Goal: Task Accomplishment & Management: Complete application form

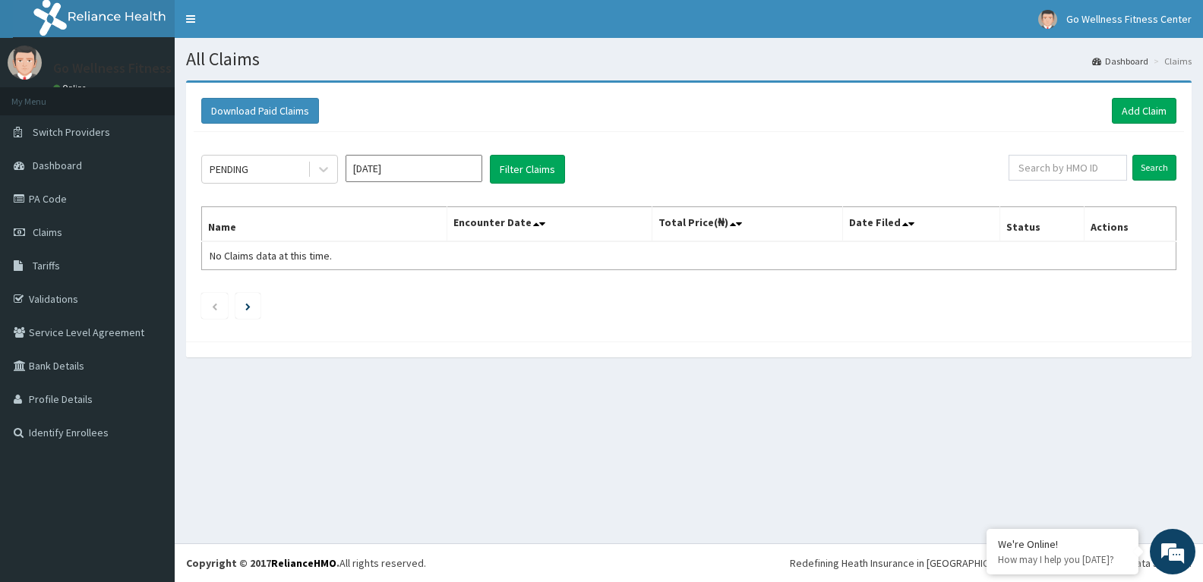
click at [1133, 97] on div "Download Paid Claims Add Claim" at bounding box center [689, 111] width 990 height 42
click at [1131, 106] on link "Add Claim" at bounding box center [1143, 111] width 65 height 26
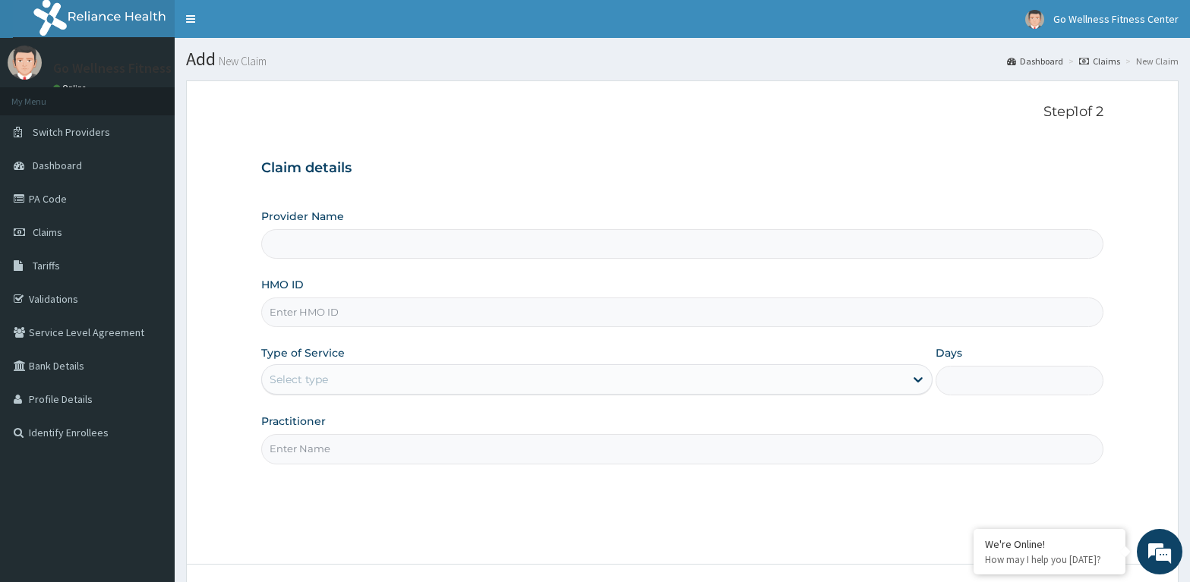
type input "Go Wellness Fitness center ( [GEOGRAPHIC_DATA])"
type input "1"
click at [307, 320] on input "HMO ID" at bounding box center [682, 313] width 842 height 30
type input "V"
click at [283, 316] on input "HMO ID" at bounding box center [682, 313] width 842 height 30
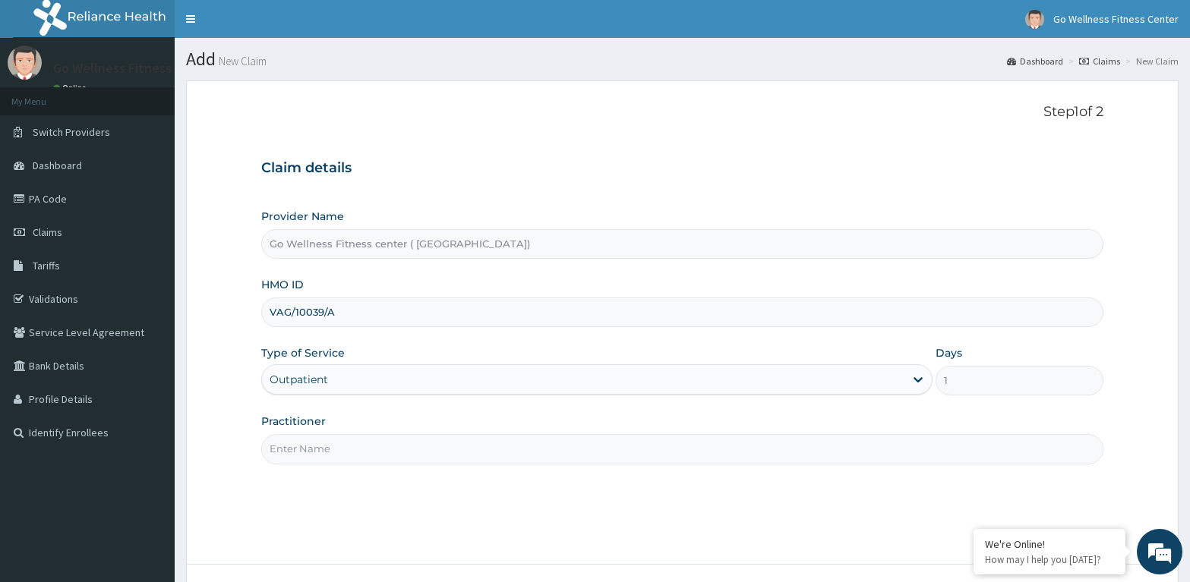
type input "VAG/10039/A"
click at [292, 446] on input "Practitioner" at bounding box center [682, 449] width 842 height 30
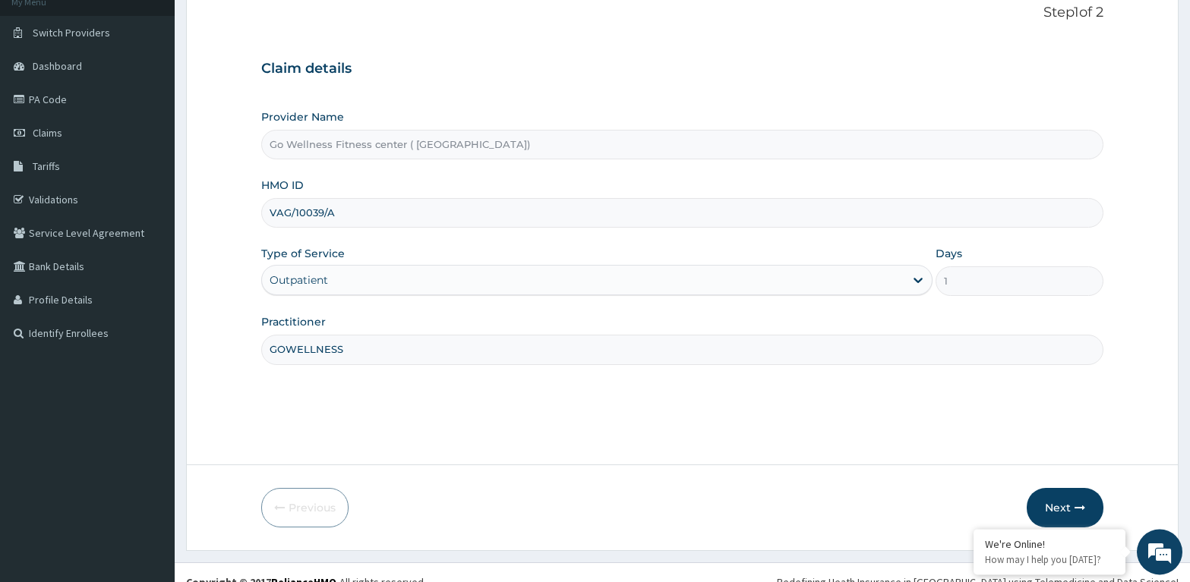
scroll to position [118, 0]
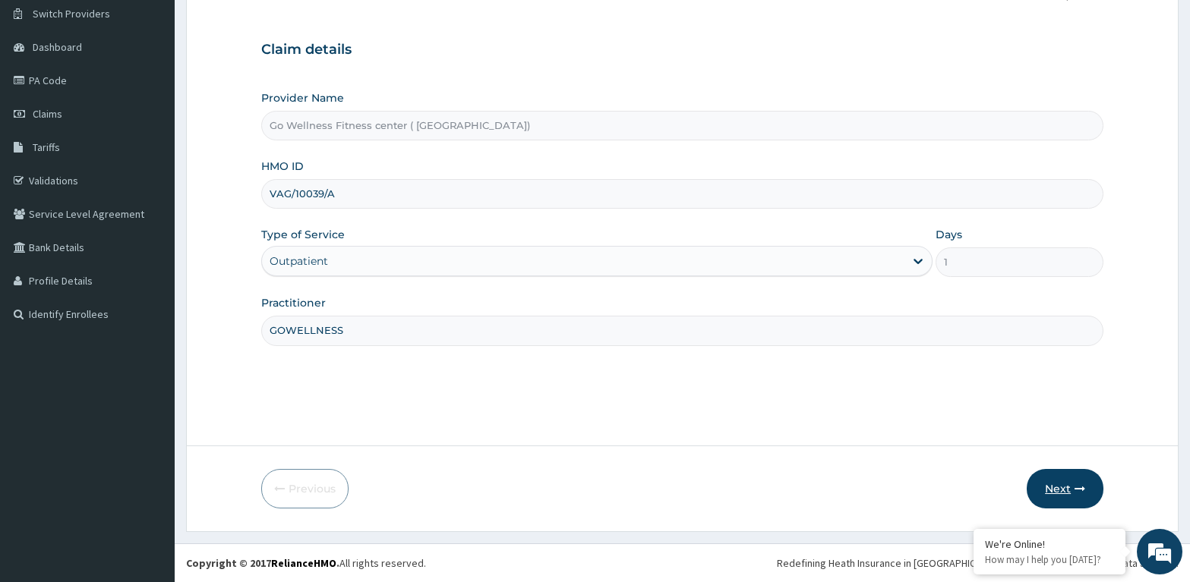
type input "GOWELLNESS"
click at [1055, 488] on button "Next" at bounding box center [1064, 488] width 77 height 39
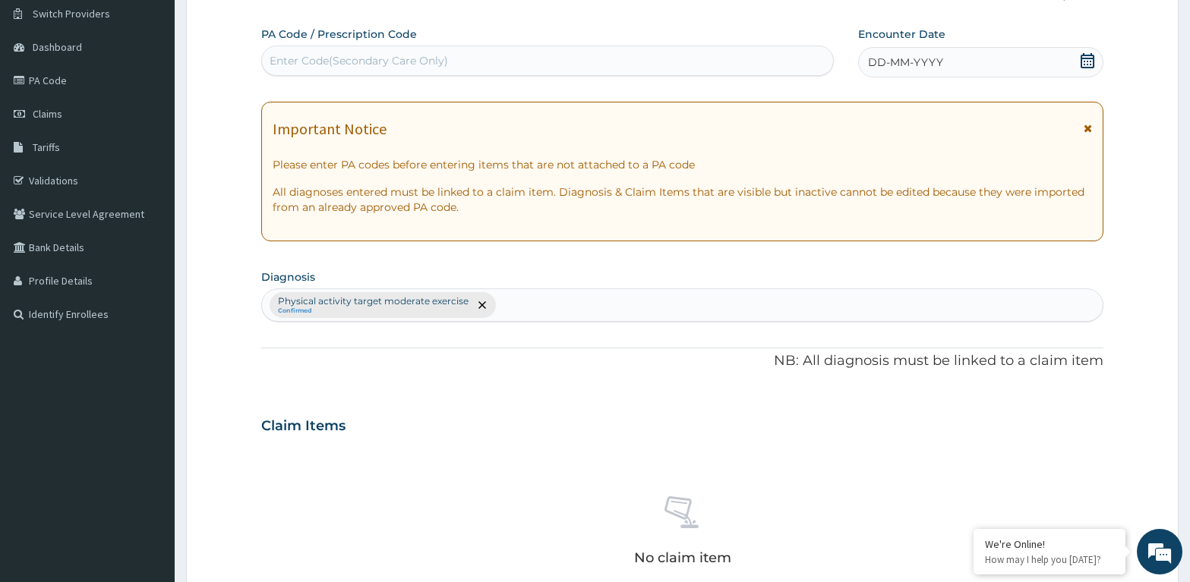
click at [288, 55] on div "Enter Code(Secondary Care Only)" at bounding box center [359, 60] width 178 height 15
type input "PA/7C3EDD"
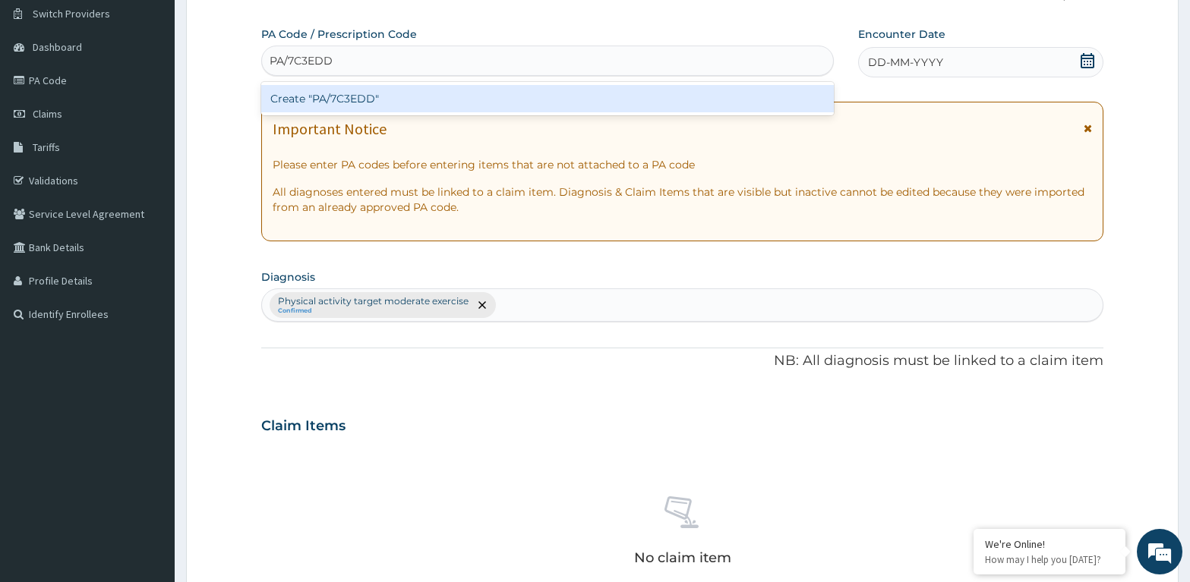
click at [351, 100] on div "Create "PA/7C3EDD"" at bounding box center [547, 98] width 572 height 27
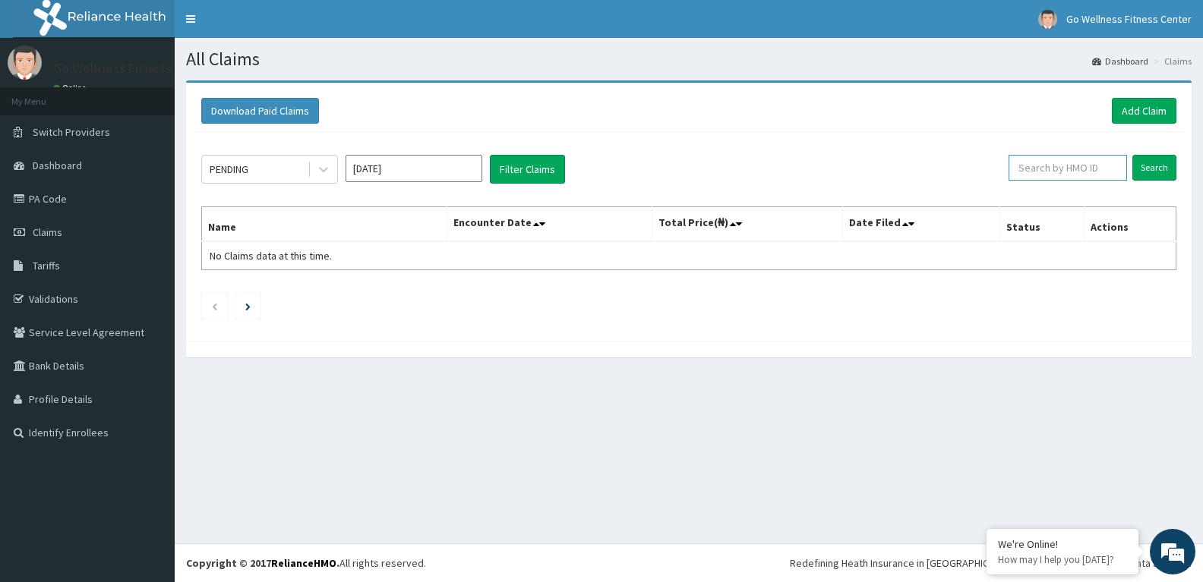
click at [1064, 174] on input "text" at bounding box center [1067, 168] width 118 height 26
type input "P"
type input "VAG/10039/A"
click at [1156, 162] on input "Search" at bounding box center [1154, 168] width 44 height 26
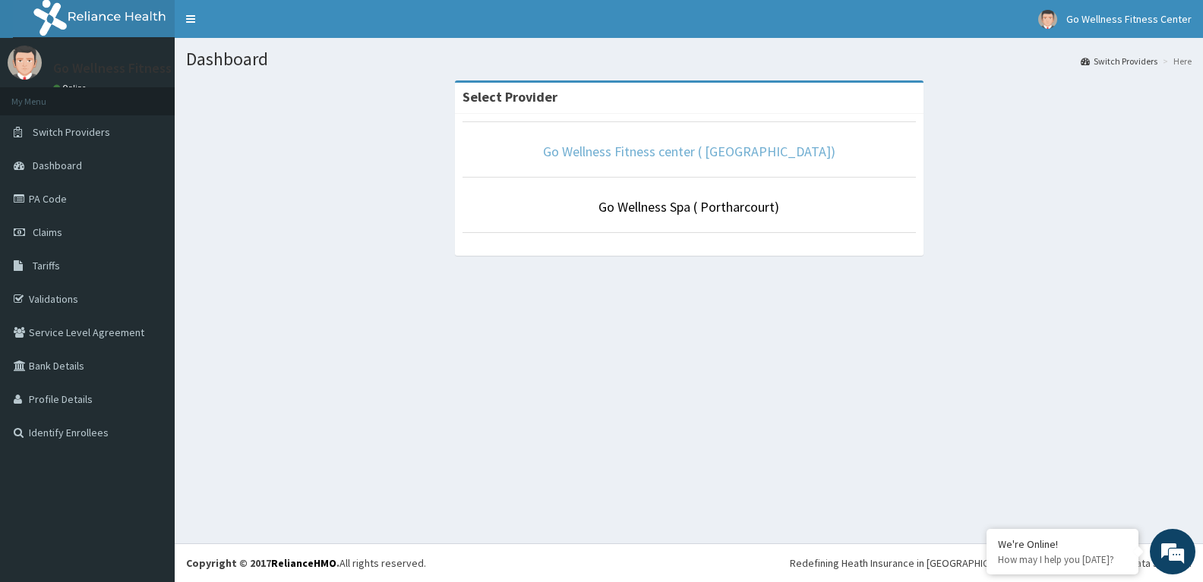
click at [661, 150] on link "Go Wellness Fitness center ( [GEOGRAPHIC_DATA])" at bounding box center [689, 151] width 292 height 17
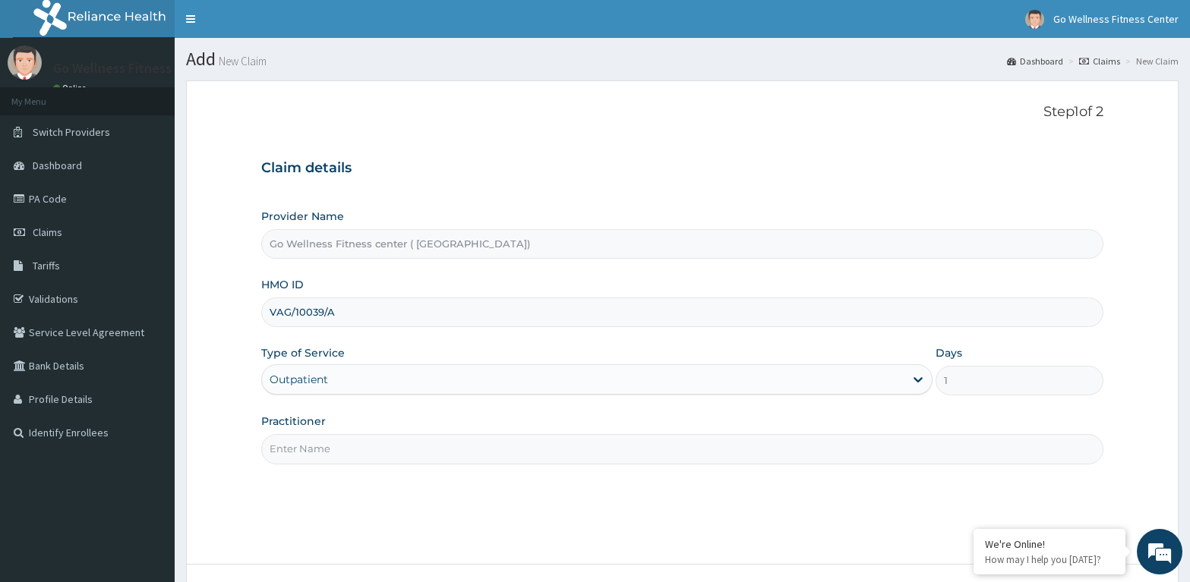
type input "VAG/10039/A"
click at [305, 454] on input "Practitioner" at bounding box center [682, 449] width 842 height 30
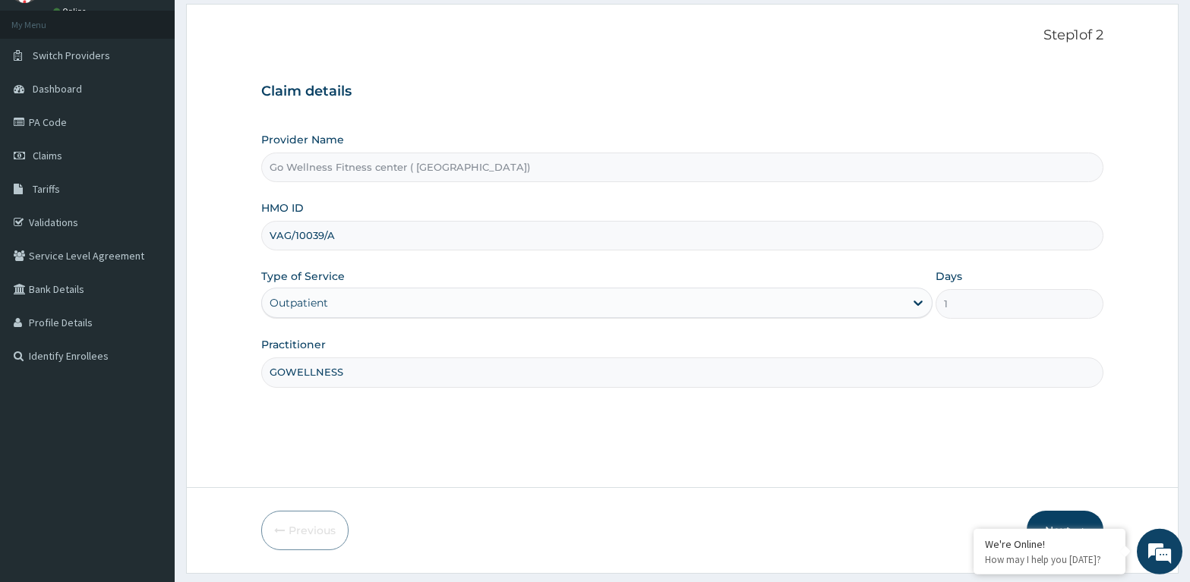
scroll to position [118, 0]
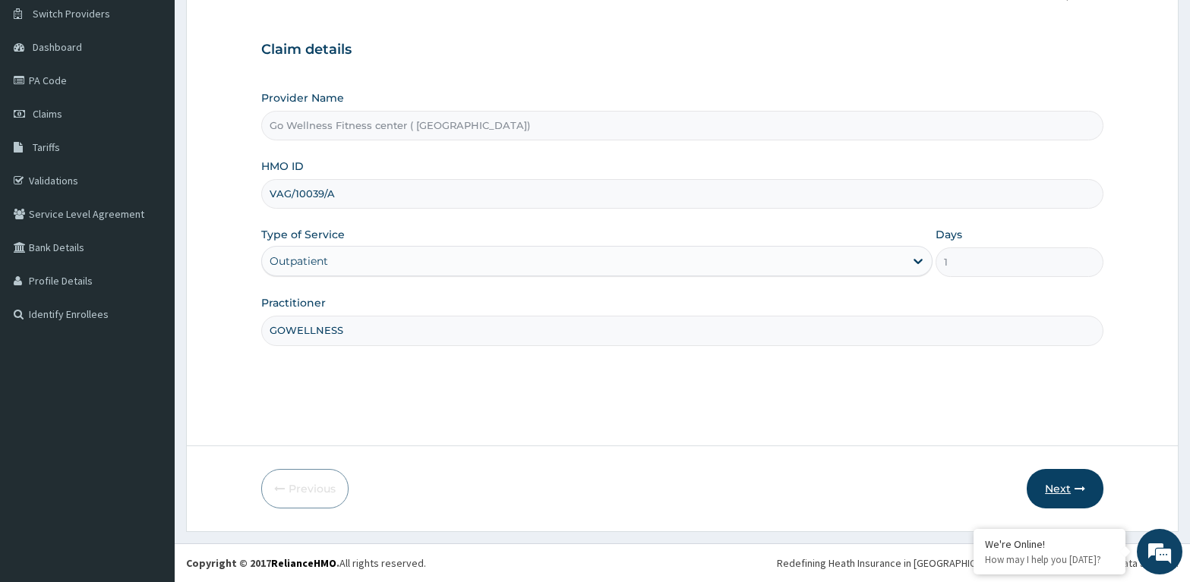
type input "GOWELLNESS"
click at [1068, 495] on button "Next" at bounding box center [1064, 488] width 77 height 39
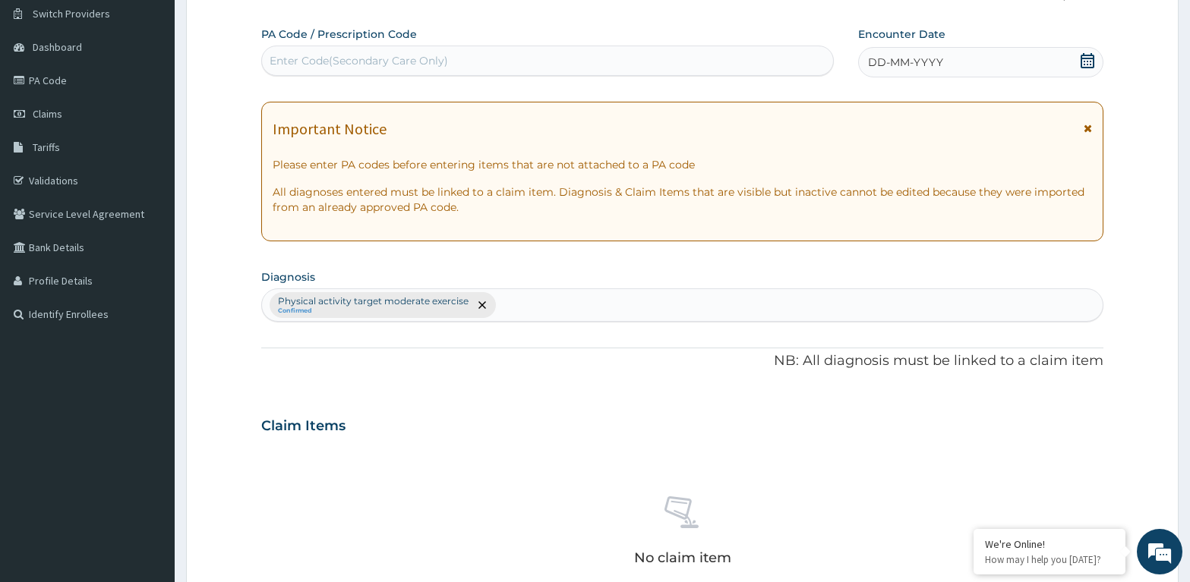
click at [315, 60] on div "Enter Code(Secondary Care Only)" at bounding box center [359, 60] width 178 height 15
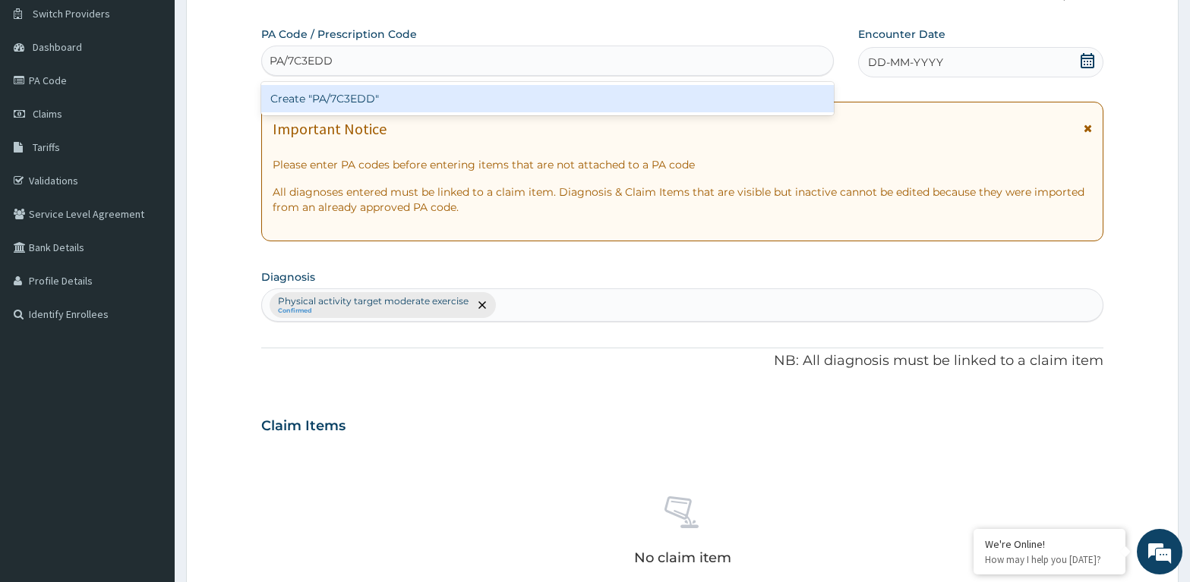
type input "PA/7C3EDD"
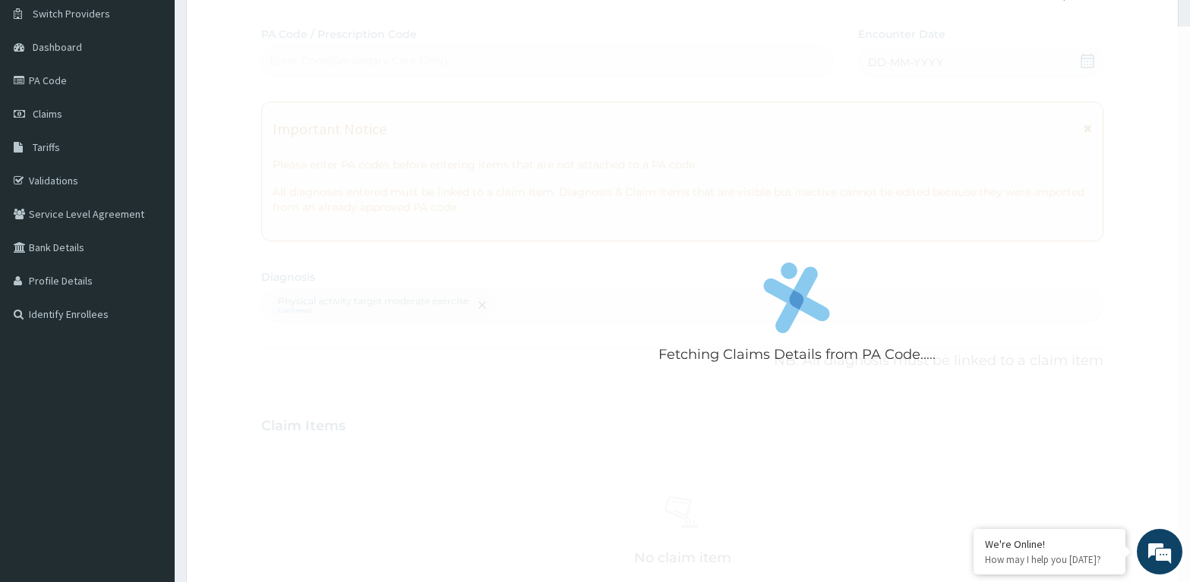
click at [1086, 57] on div "Fetching Claims Details from PA Code..... PA Code / Prescription Code Enter Cod…" at bounding box center [682, 422] width 842 height 790
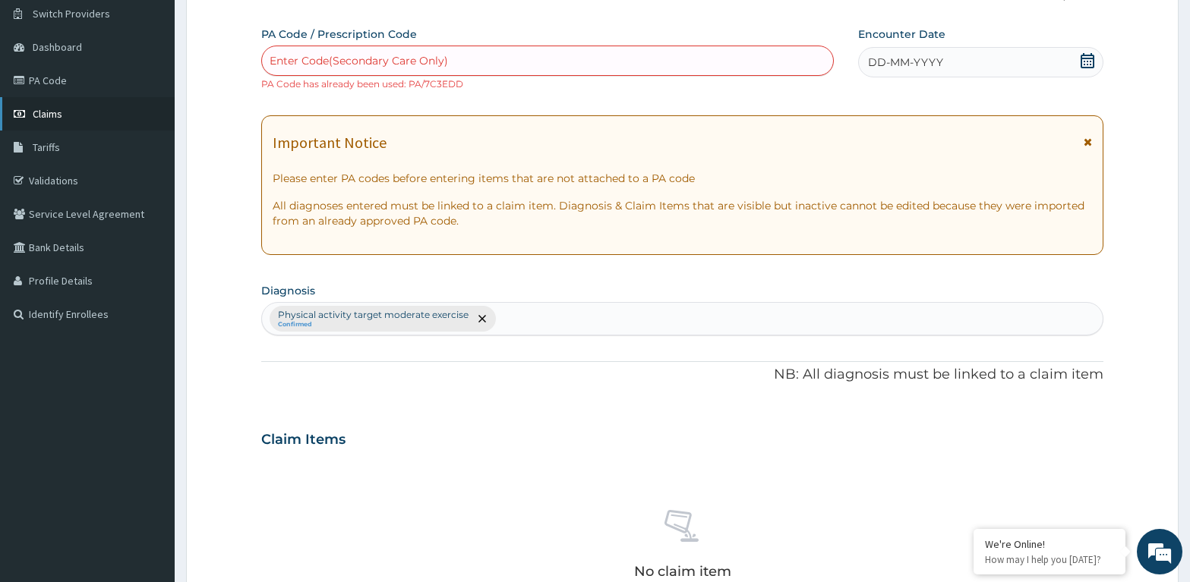
click at [37, 112] on span "Claims" at bounding box center [48, 114] width 30 height 14
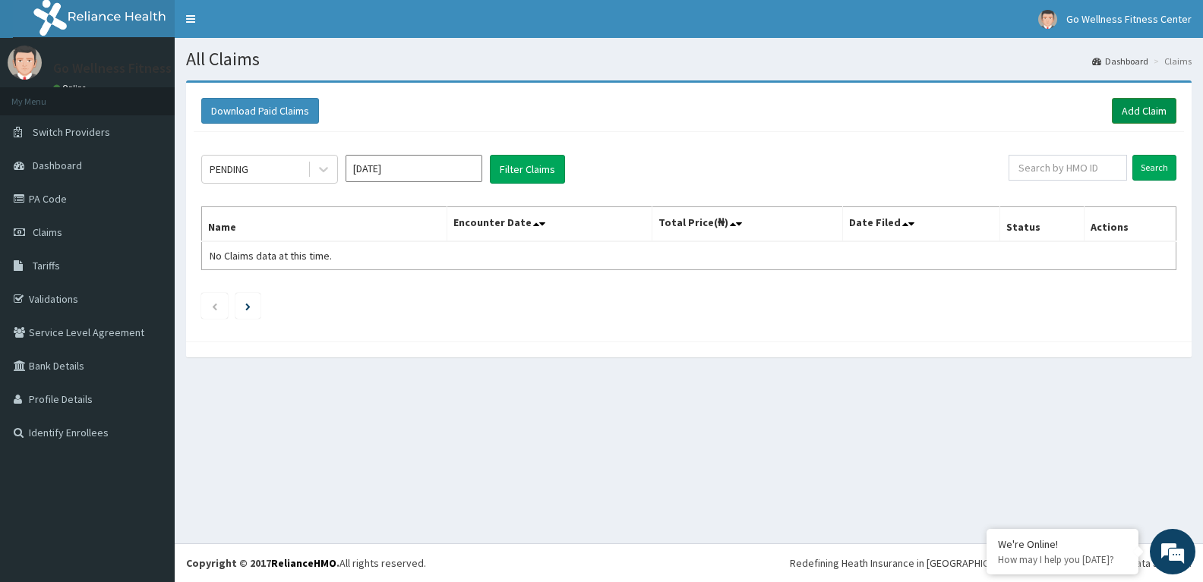
click at [1130, 105] on link "Add Claim" at bounding box center [1143, 111] width 65 height 26
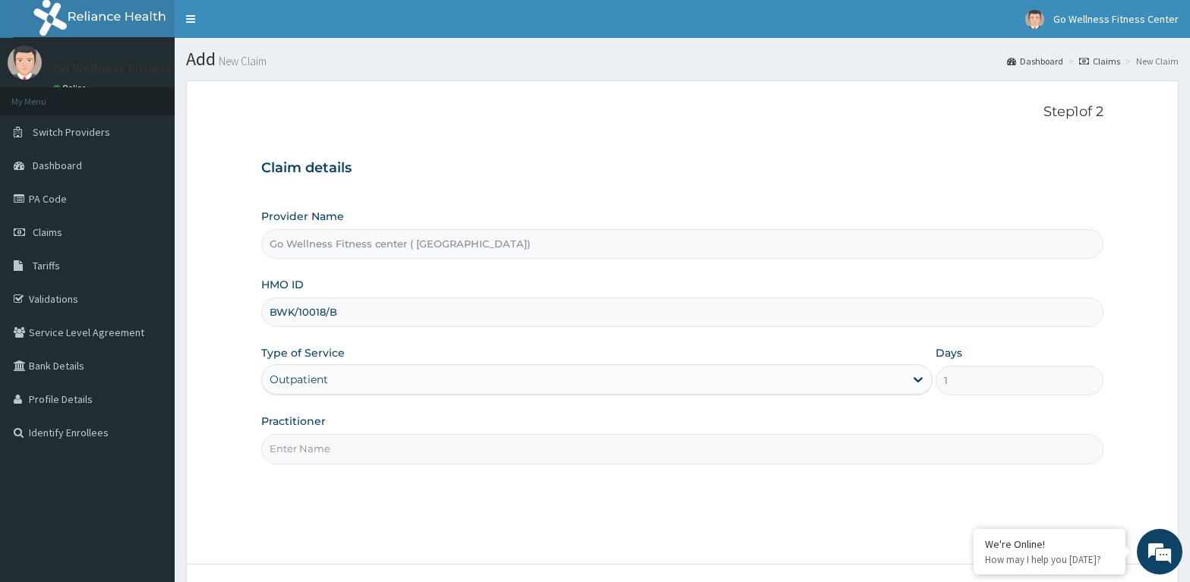
type input "BWK/10018/B"
click at [303, 457] on input "Practitioner" at bounding box center [682, 449] width 842 height 30
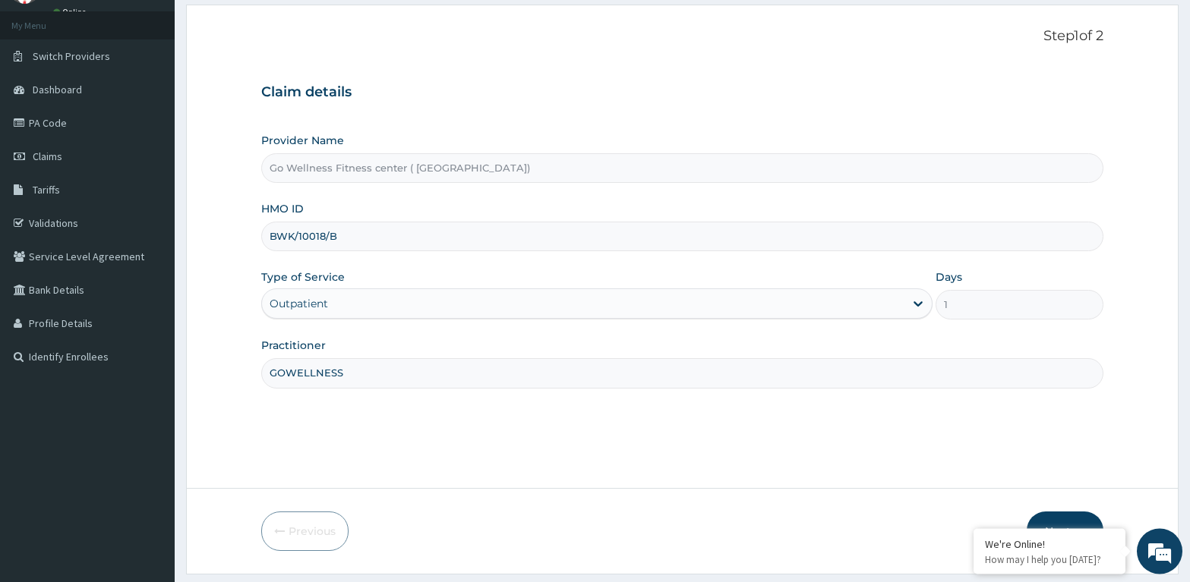
scroll to position [118, 0]
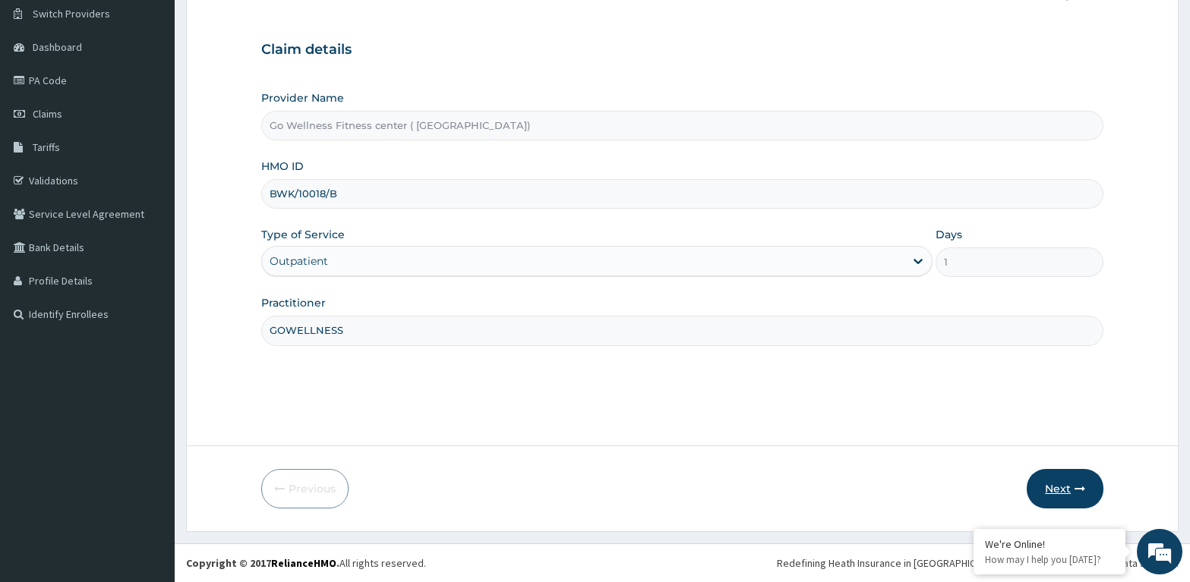
type input "GOWELLNESS"
click at [1070, 489] on button "Next" at bounding box center [1064, 488] width 77 height 39
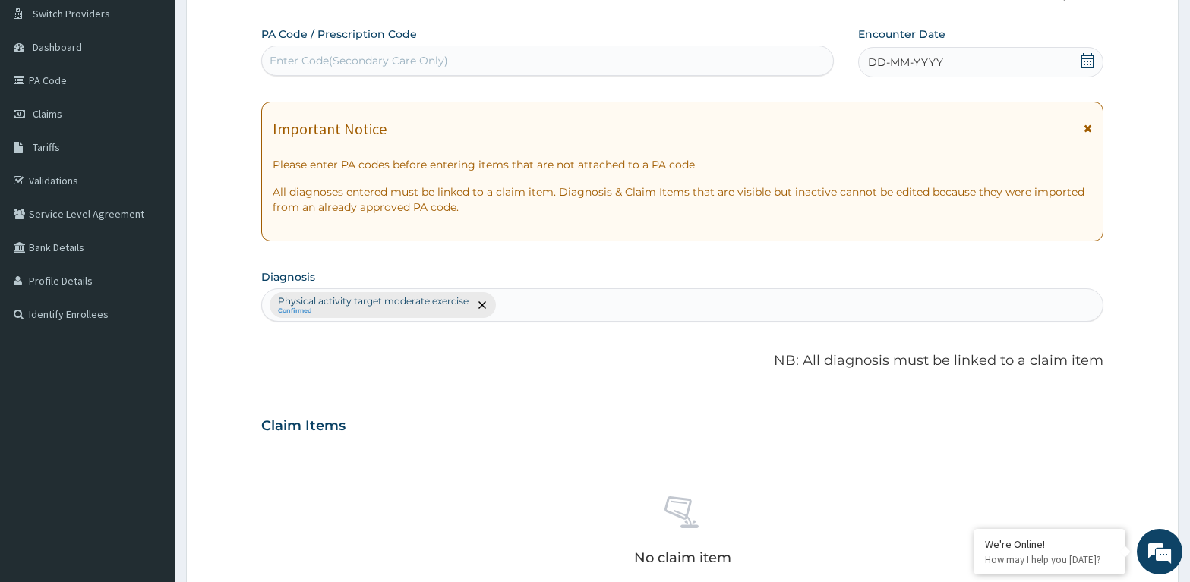
click at [285, 58] on div "Enter Code(Secondary Care Only)" at bounding box center [359, 60] width 178 height 15
type input "PA/74223A"
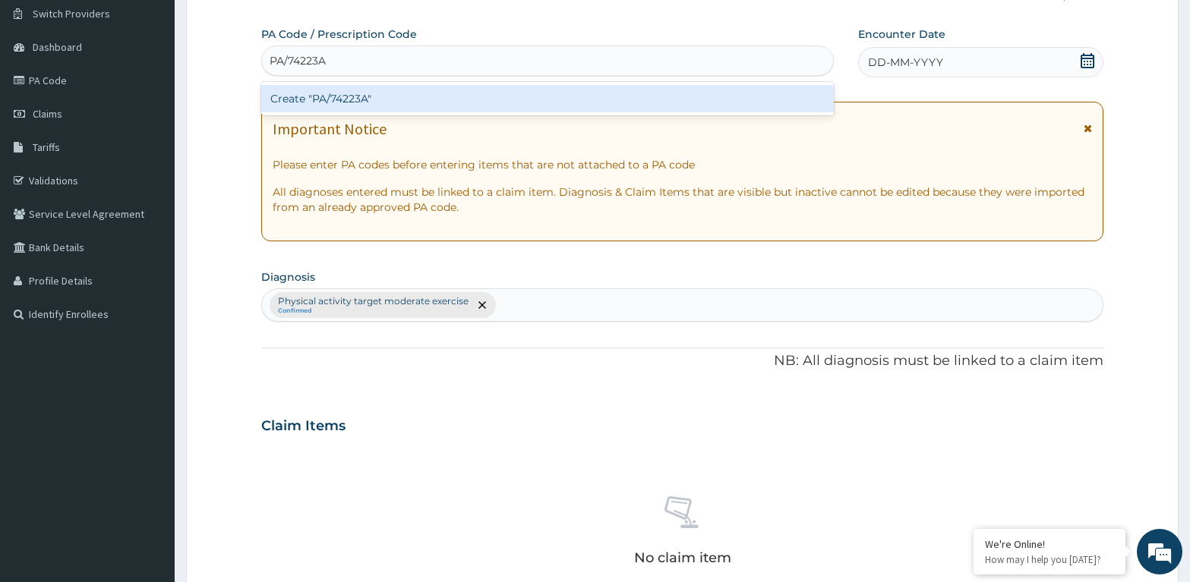
click at [566, 106] on div "Create "PA/74223A"" at bounding box center [547, 98] width 572 height 27
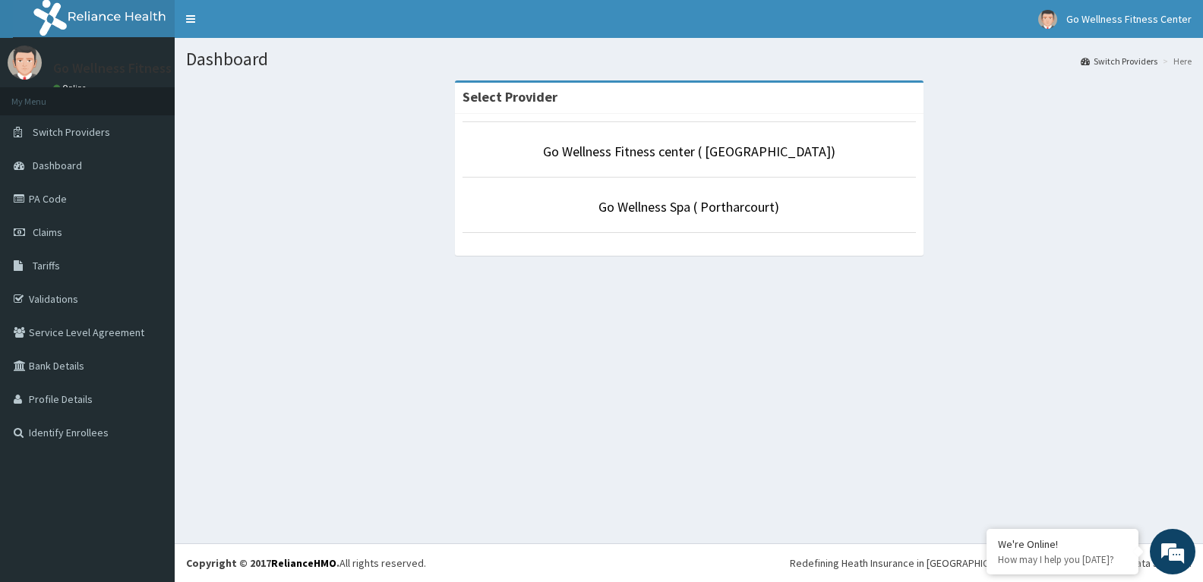
click at [556, 155] on p "Go Wellness Fitness center ( [GEOGRAPHIC_DATA])" at bounding box center [688, 152] width 453 height 20
click at [664, 144] on link "Go Wellness Fitness center ( [GEOGRAPHIC_DATA])" at bounding box center [689, 151] width 292 height 17
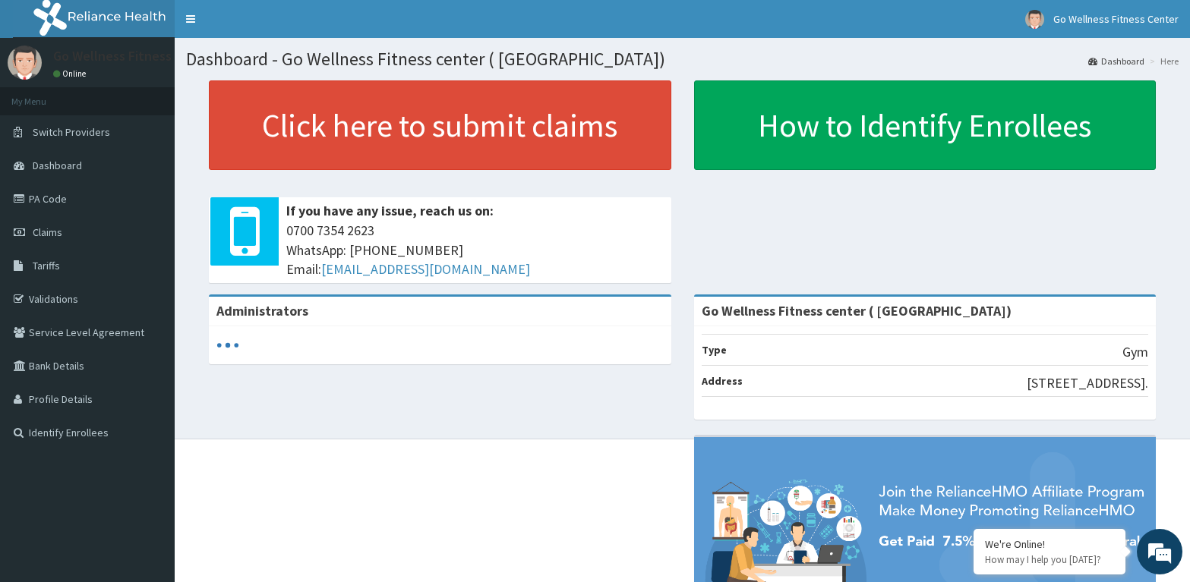
click at [441, 114] on link "Click here to submit claims" at bounding box center [440, 125] width 462 height 90
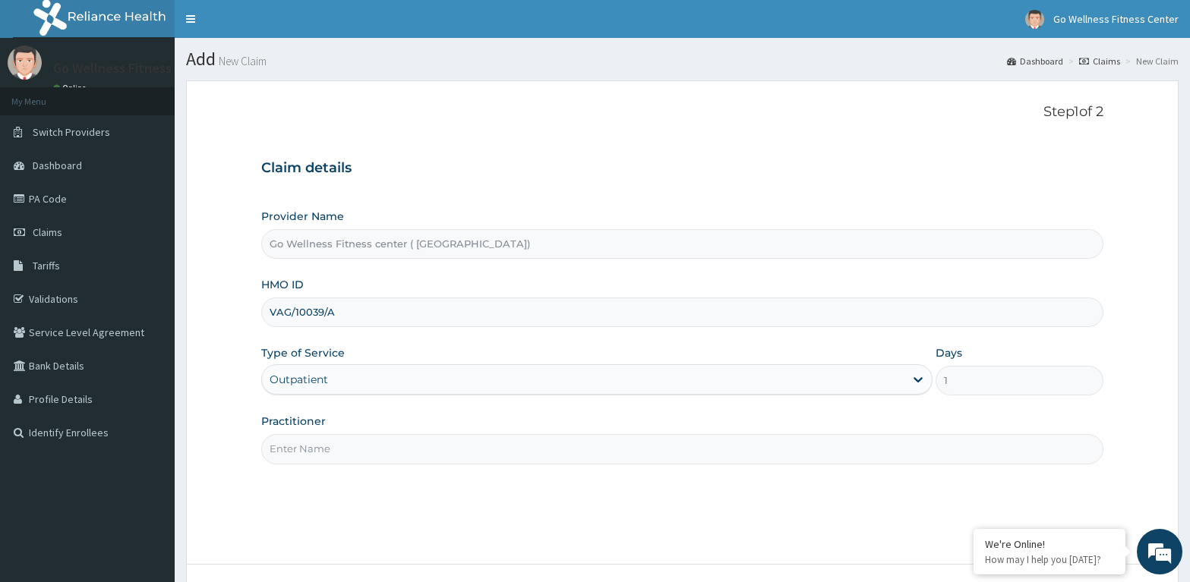
type input "VAG/10039/A"
click at [292, 449] on input "Practitioner" at bounding box center [682, 449] width 842 height 30
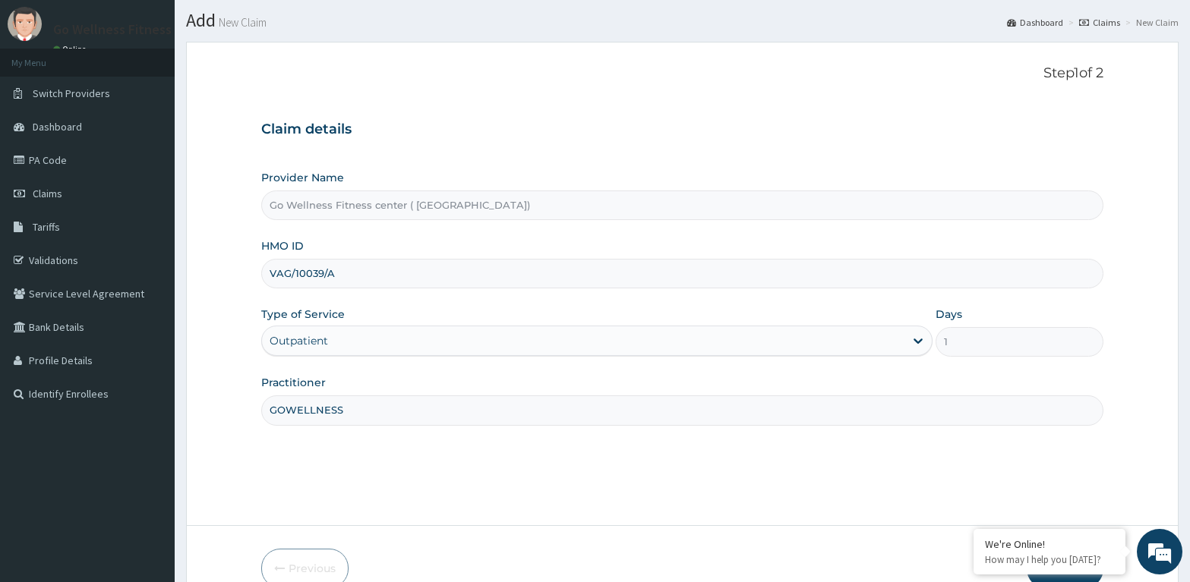
scroll to position [118, 0]
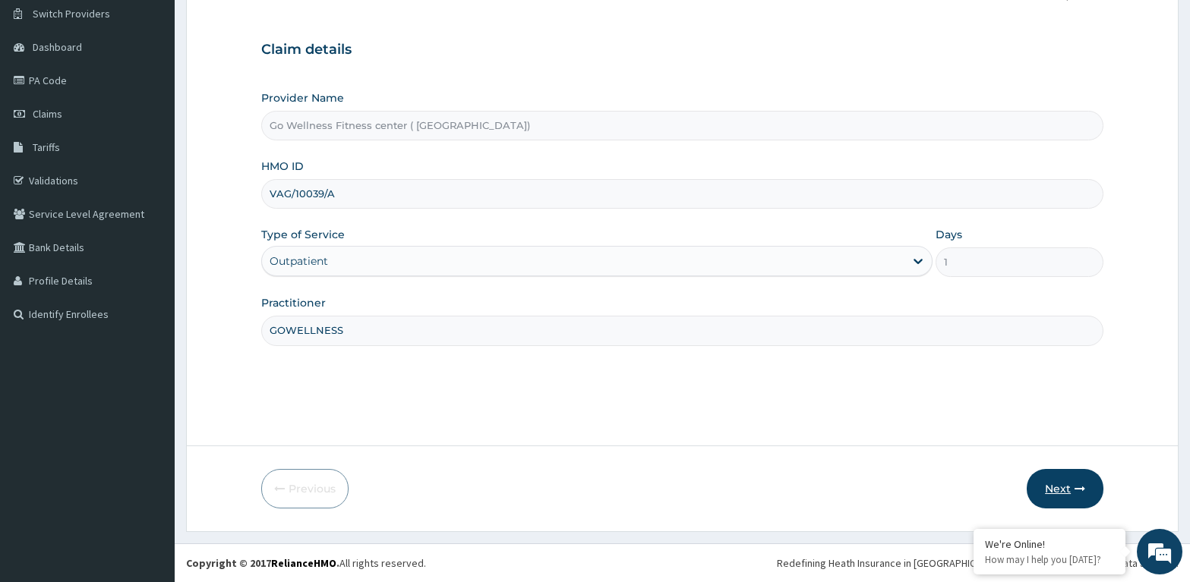
type input "GOWELLNESS"
click at [1054, 482] on button "Next" at bounding box center [1064, 488] width 77 height 39
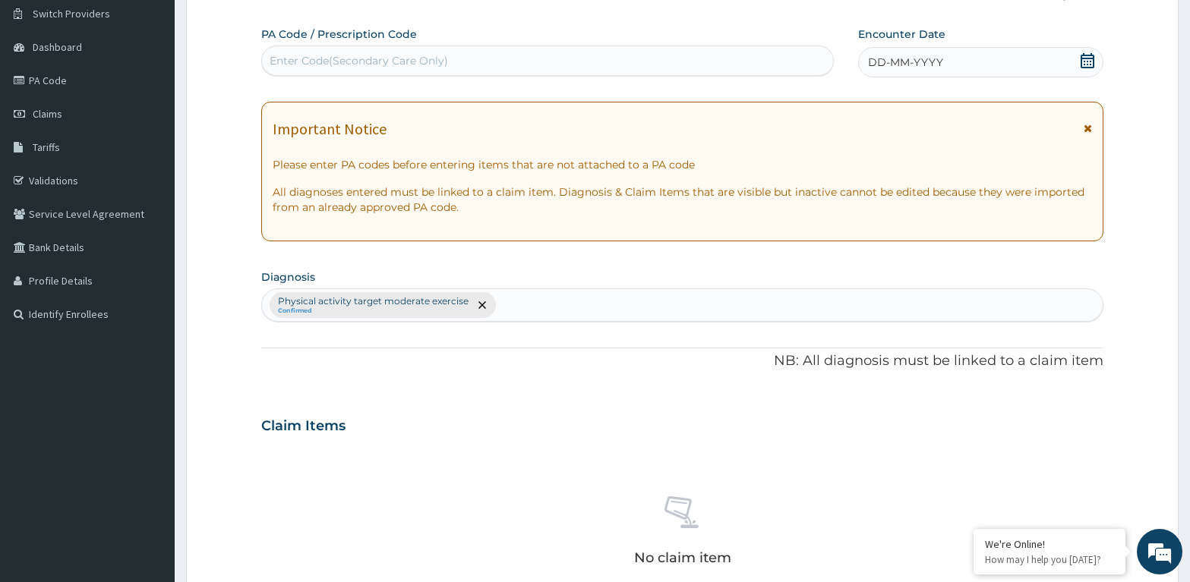
click at [318, 52] on div "Enter Code(Secondary Care Only)" at bounding box center [547, 61] width 571 height 24
type input "PA/7C3EDD"
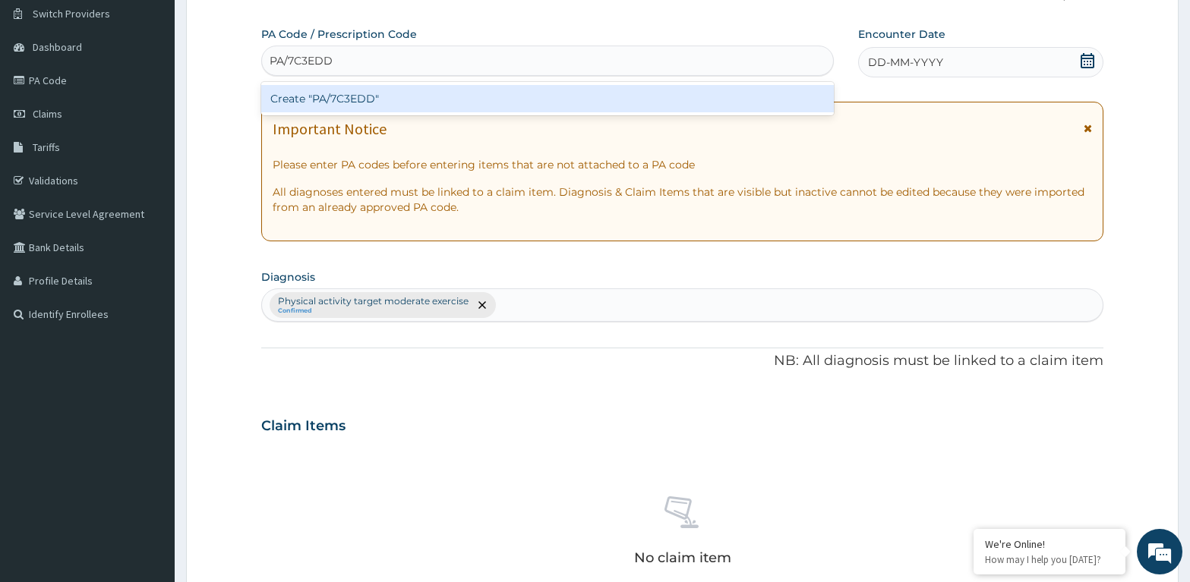
click at [322, 94] on div "Create "PA/7C3EDD"" at bounding box center [547, 98] width 572 height 27
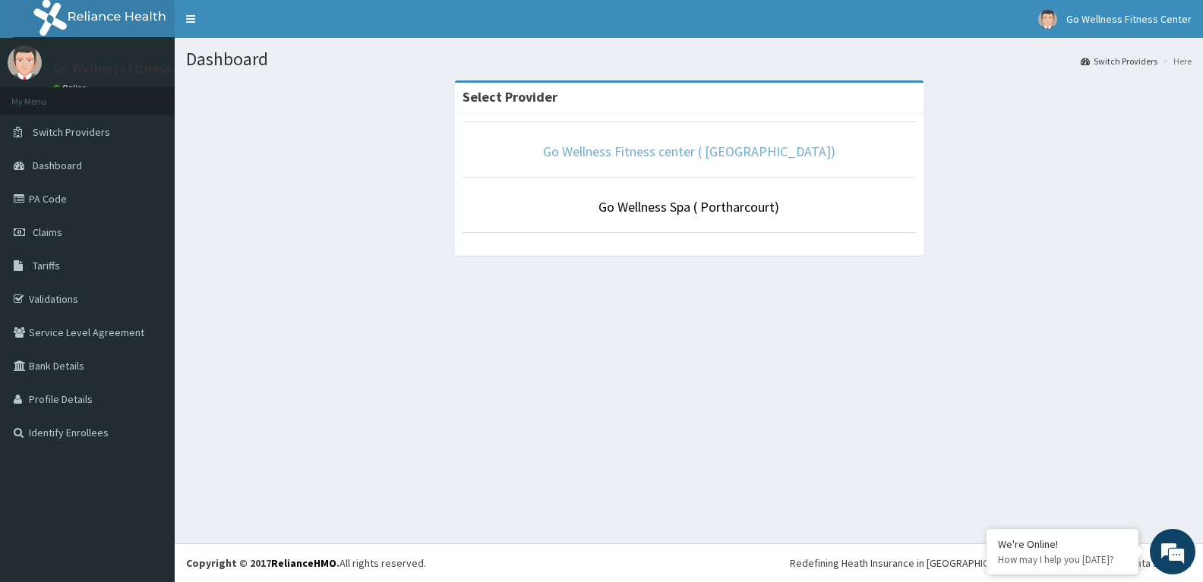
drag, startPoint x: 0, startPoint y: 0, endPoint x: 597, endPoint y: 160, distance: 617.8
click at [597, 160] on link "Go Wellness Fitness center ( [GEOGRAPHIC_DATA])" at bounding box center [689, 151] width 292 height 17
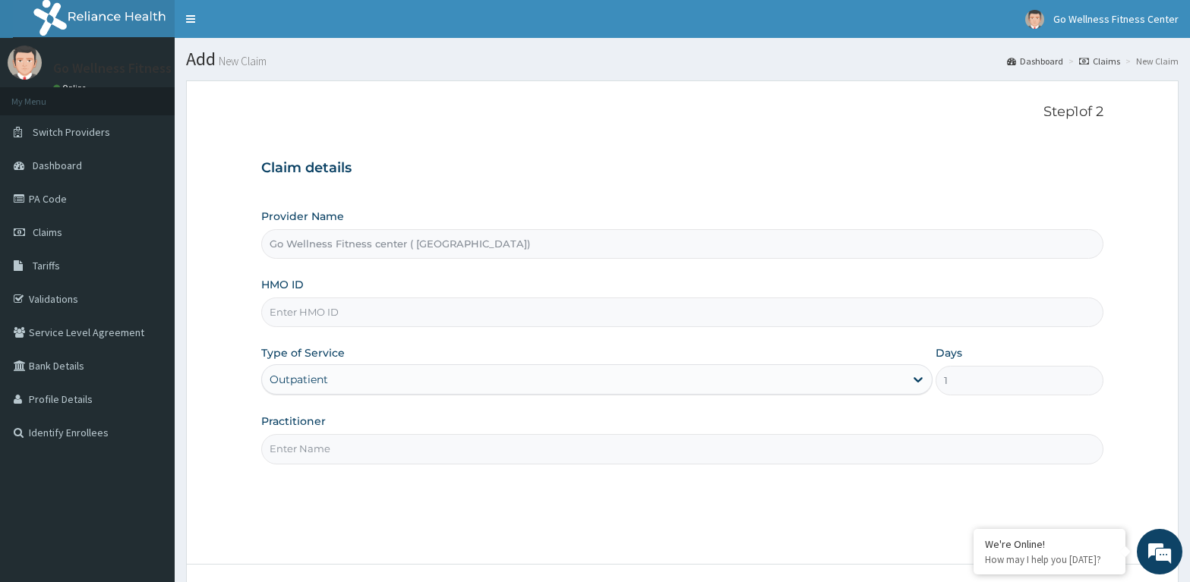
click at [304, 310] on input "HMO ID" at bounding box center [682, 313] width 842 height 30
type input "BWK/10018/B"
click at [307, 456] on input "Practitioner" at bounding box center [682, 449] width 842 height 30
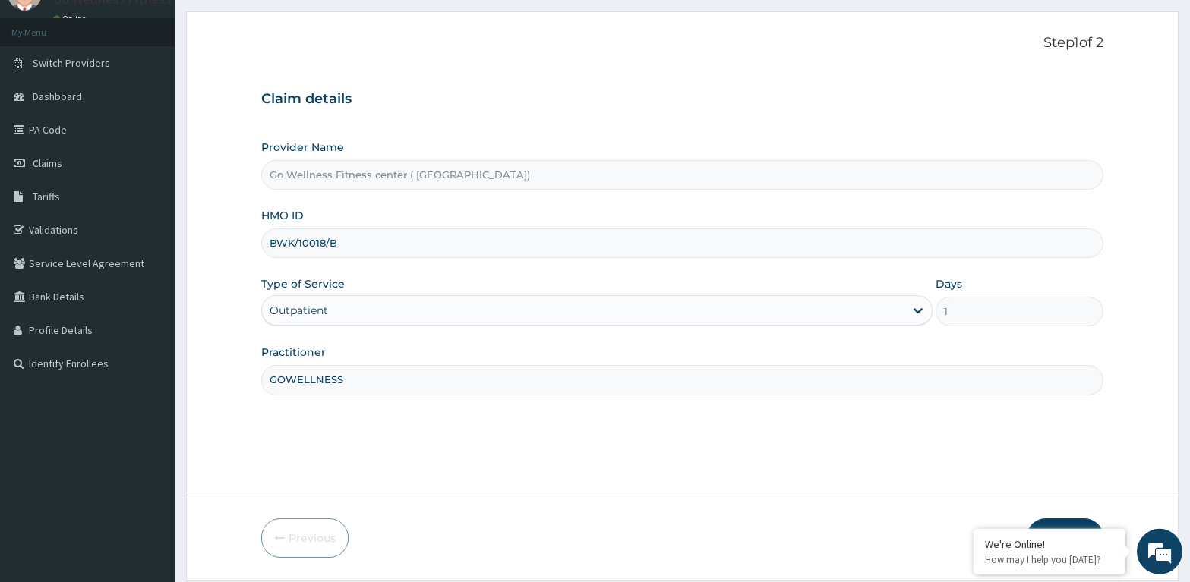
scroll to position [118, 0]
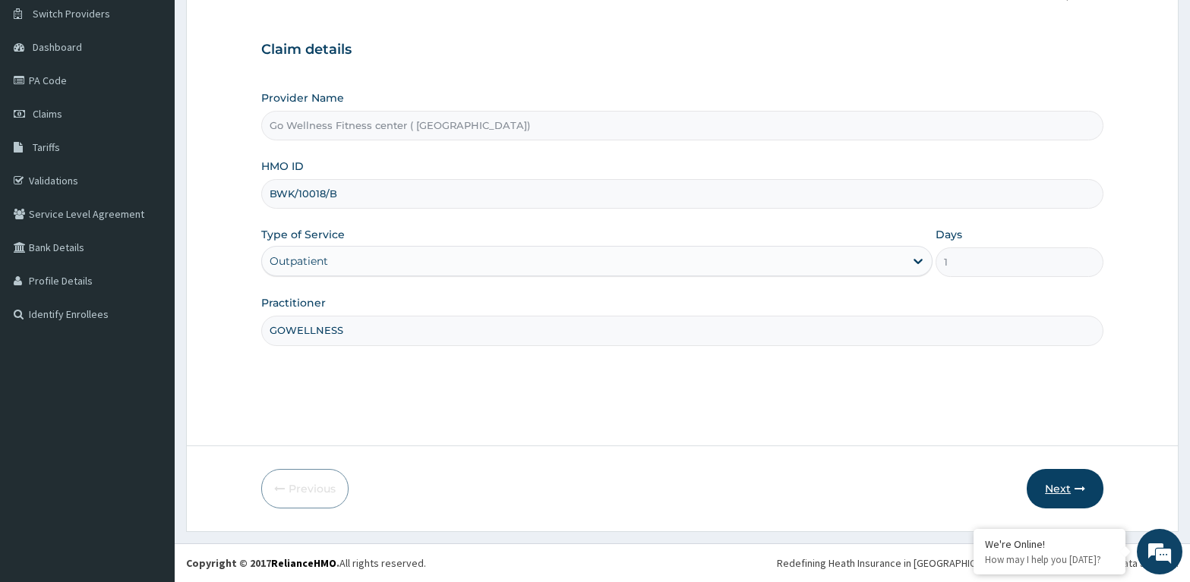
type input "GOWELLNESS"
click at [1064, 485] on button "Next" at bounding box center [1064, 488] width 77 height 39
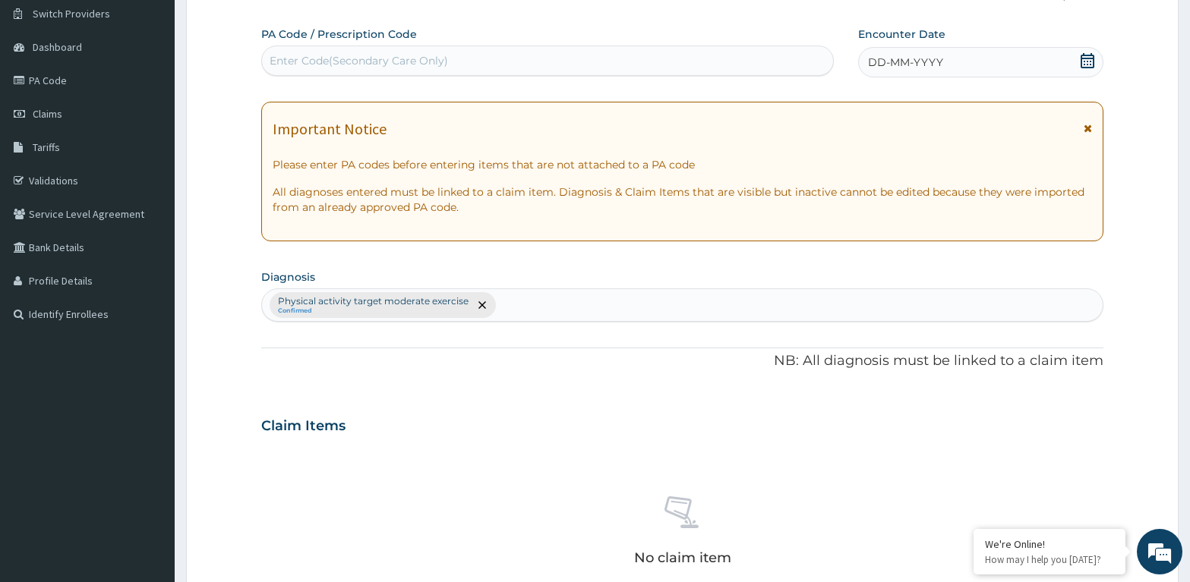
click at [288, 60] on div "Enter Code(Secondary Care Only)" at bounding box center [359, 60] width 178 height 15
type input "PA/74223A"
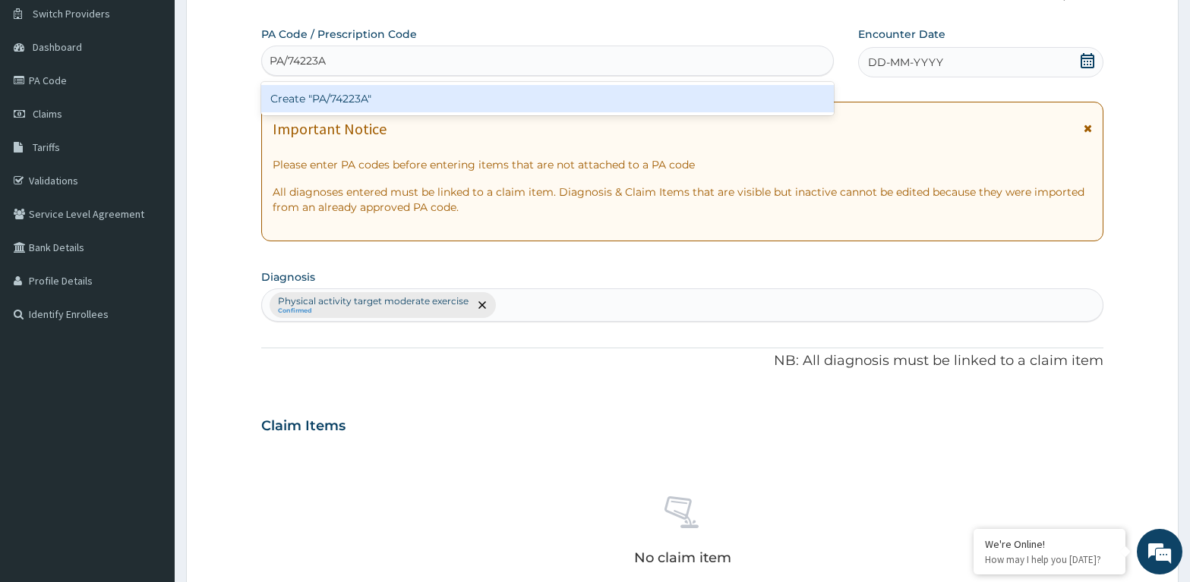
click at [287, 94] on div "Create "PA/74223A"" at bounding box center [547, 98] width 572 height 27
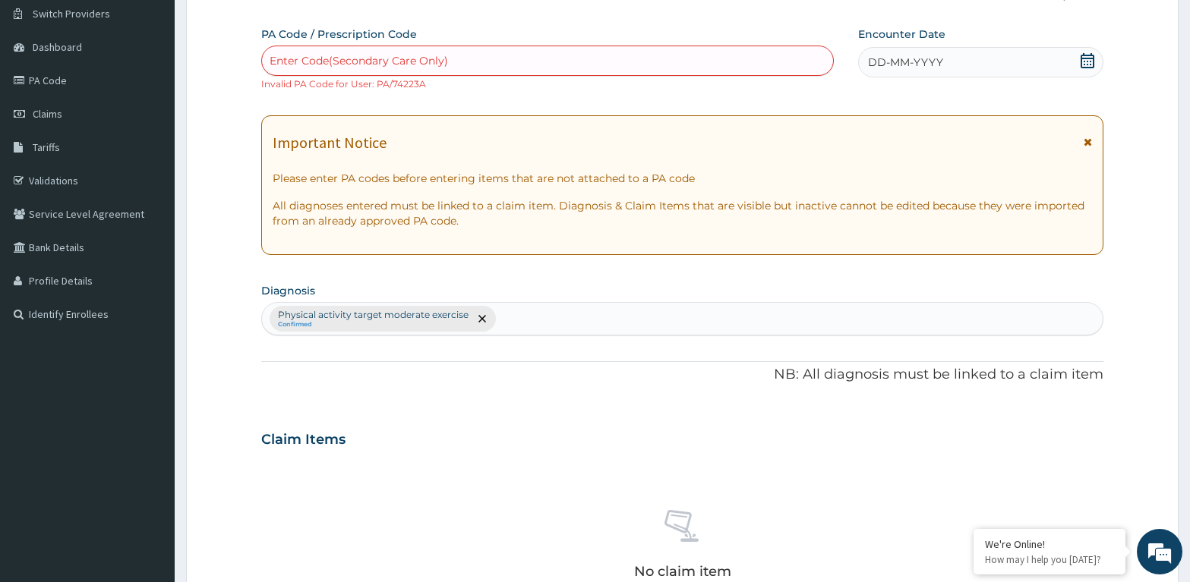
click at [294, 55] on div "Enter Code(Secondary Care Only)" at bounding box center [359, 60] width 178 height 15
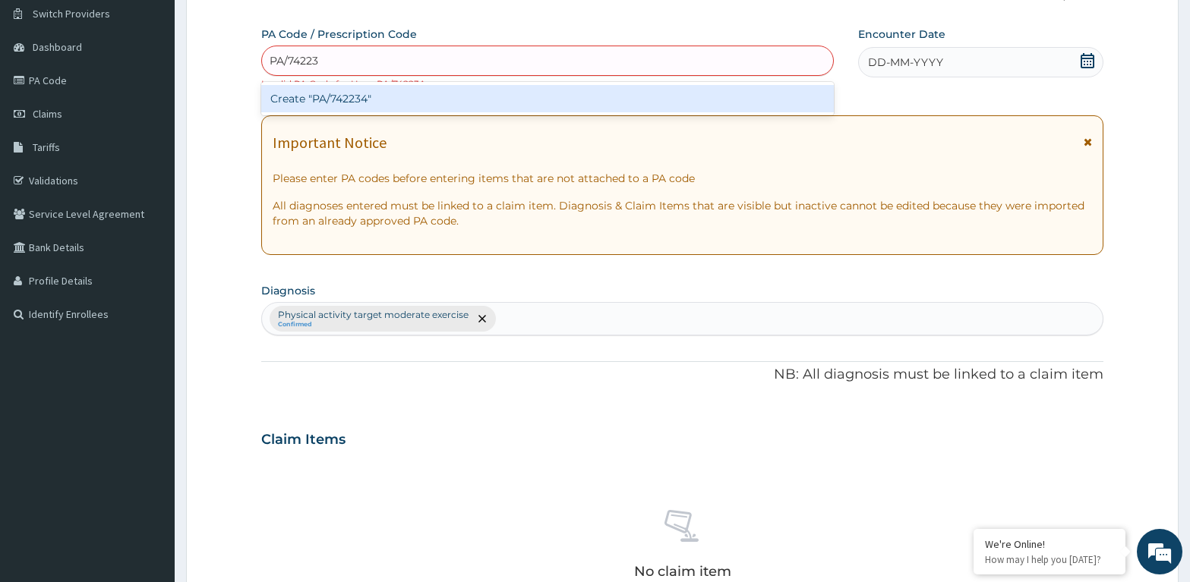
type input "PA/742234"
click at [415, 99] on div "Create "PA/742234"" at bounding box center [547, 98] width 572 height 27
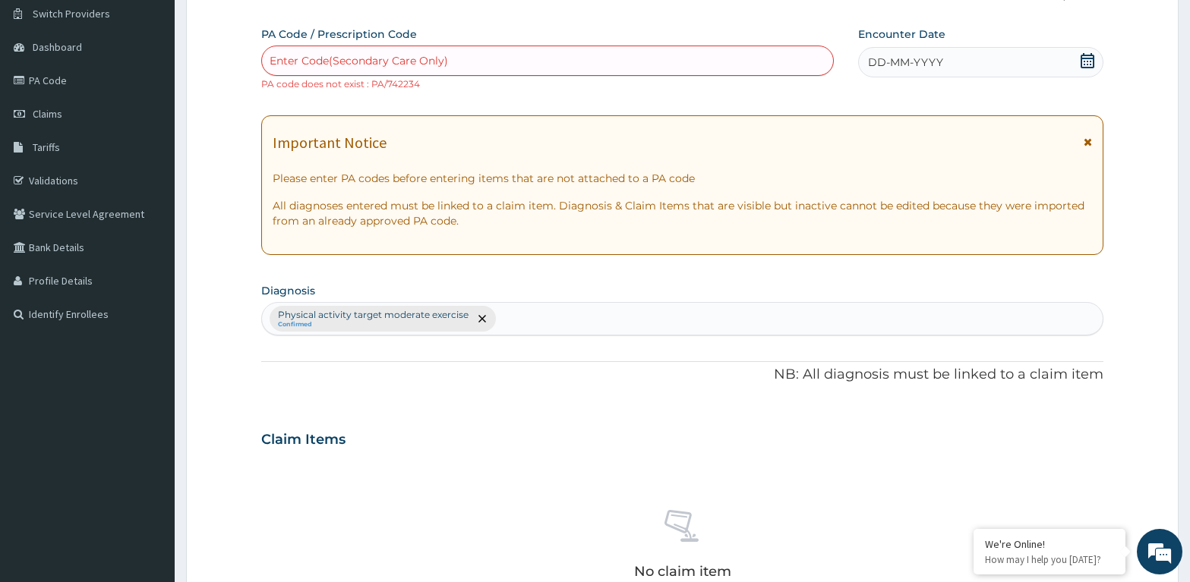
click at [370, 66] on div "Enter Code(Secondary Care Only)" at bounding box center [359, 60] width 178 height 15
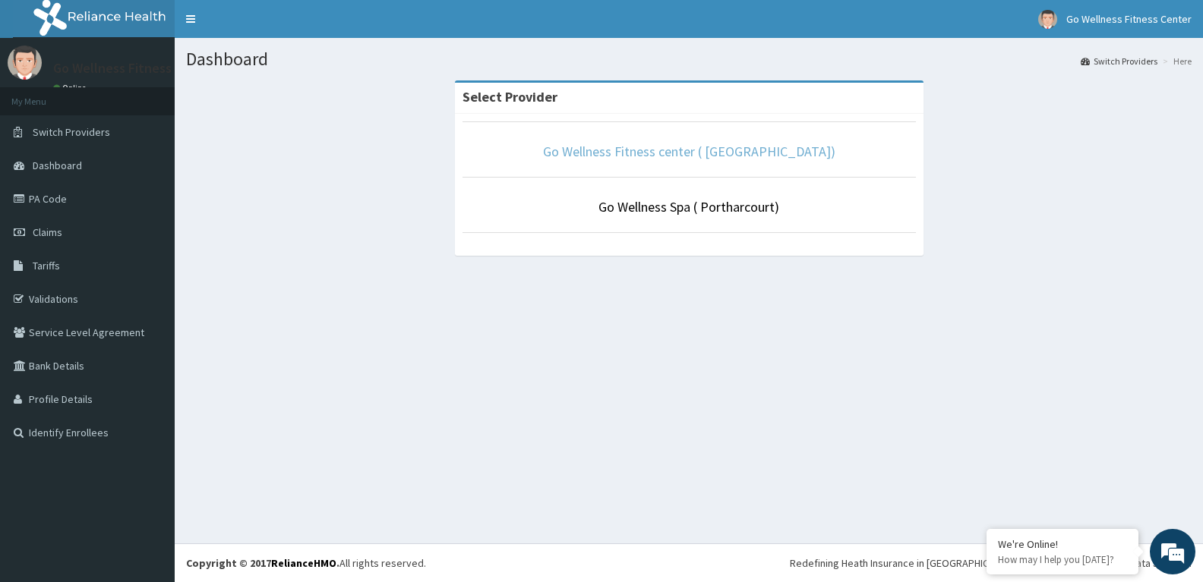
click at [662, 158] on link "Go Wellness Fitness center ( [GEOGRAPHIC_DATA])" at bounding box center [689, 151] width 292 height 17
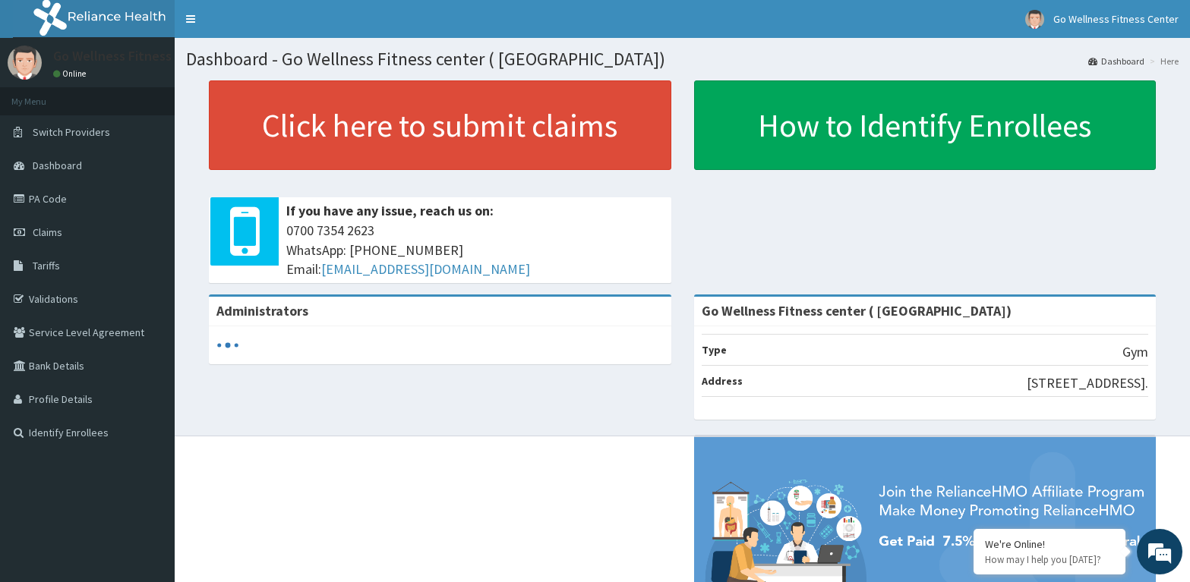
click at [542, 117] on link "Click here to submit claims" at bounding box center [440, 125] width 462 height 90
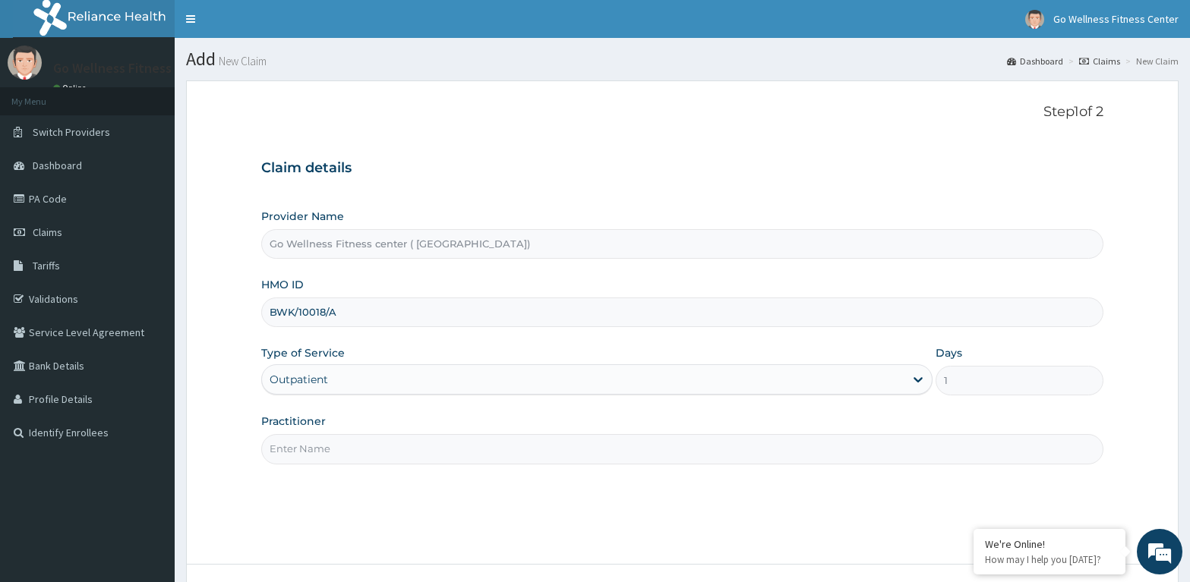
type input "BWK/10018/A"
click at [342, 380] on div "Outpatient" at bounding box center [596, 379] width 671 height 30
click at [279, 449] on input "Practitioner" at bounding box center [682, 449] width 842 height 30
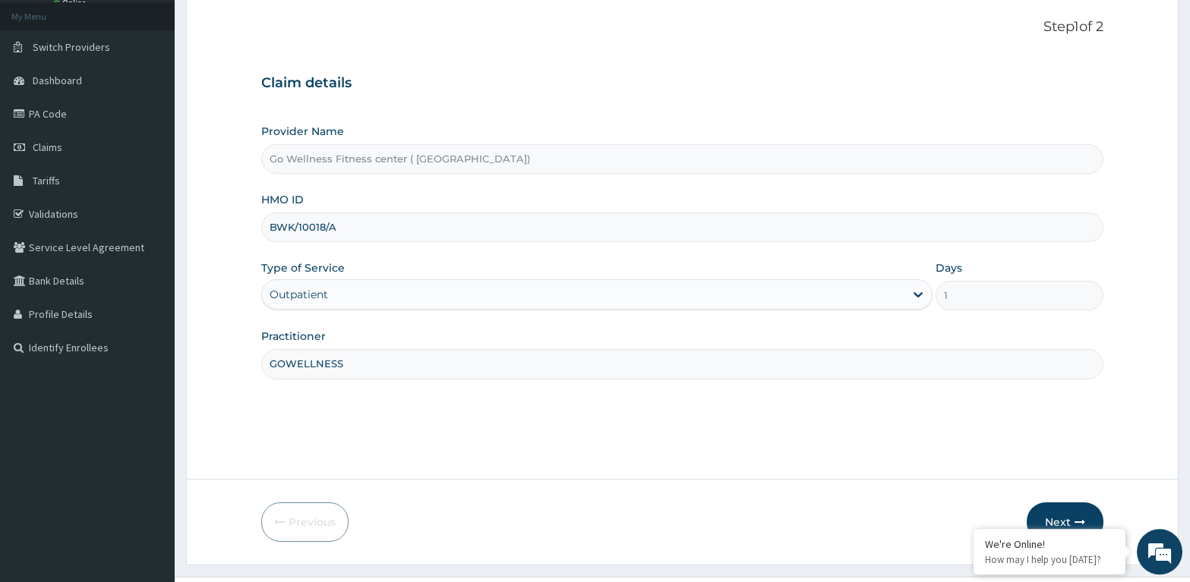
scroll to position [118, 0]
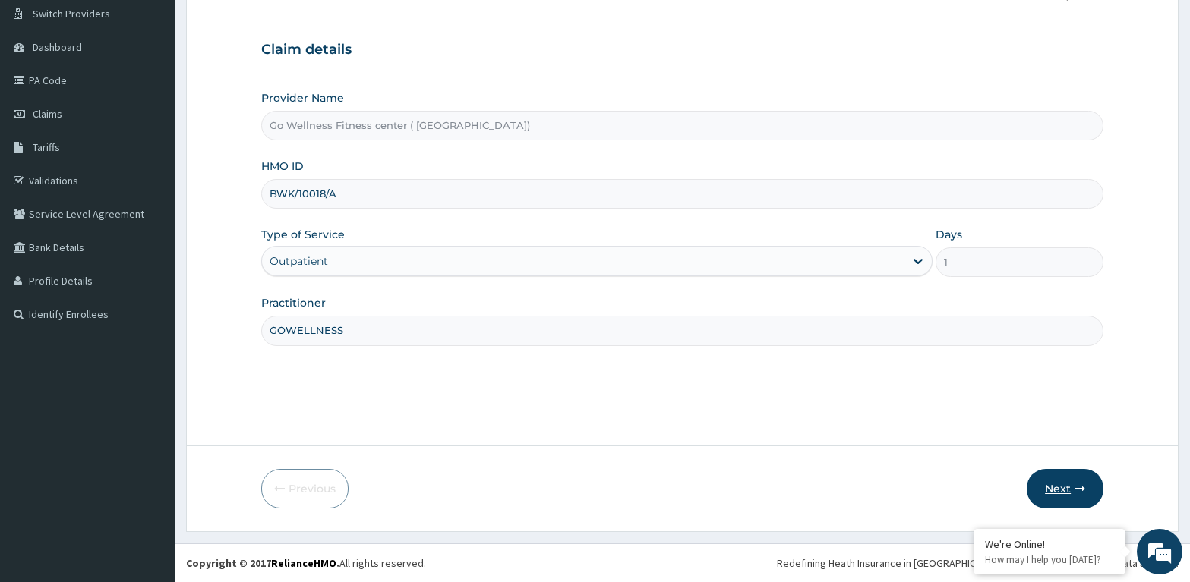
type input "GOWELLNESS"
click at [1057, 481] on button "Next" at bounding box center [1064, 488] width 77 height 39
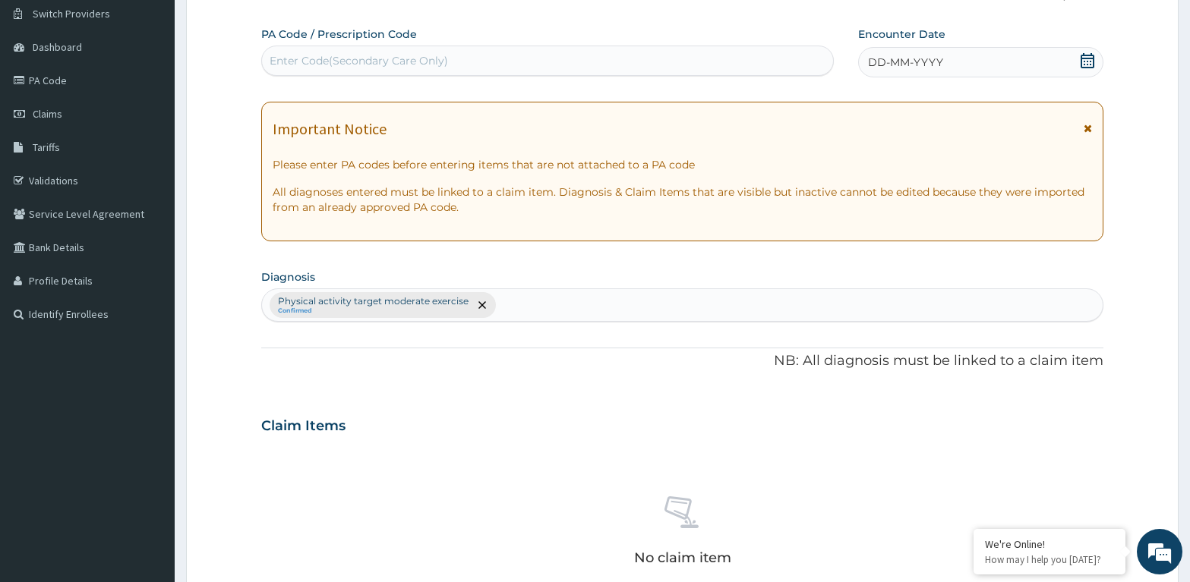
click at [276, 60] on div "Enter Code(Secondary Care Only)" at bounding box center [359, 60] width 178 height 15
type input "PA/695B59"
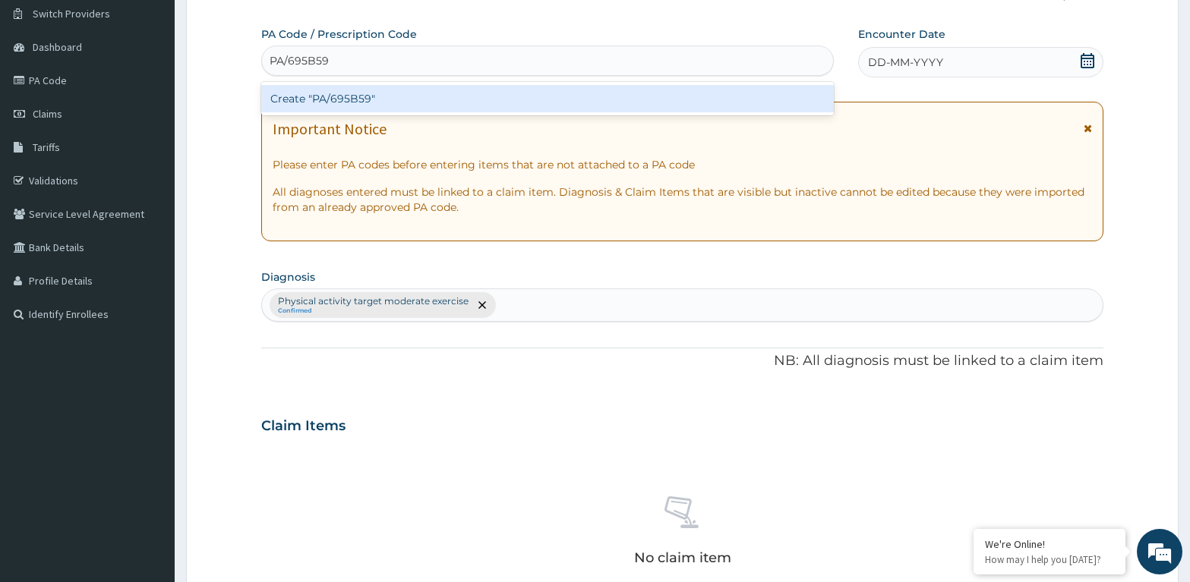
click at [354, 102] on div "Create "PA/695B59"" at bounding box center [547, 98] width 572 height 27
